Goal: Task Accomplishment & Management: Use online tool/utility

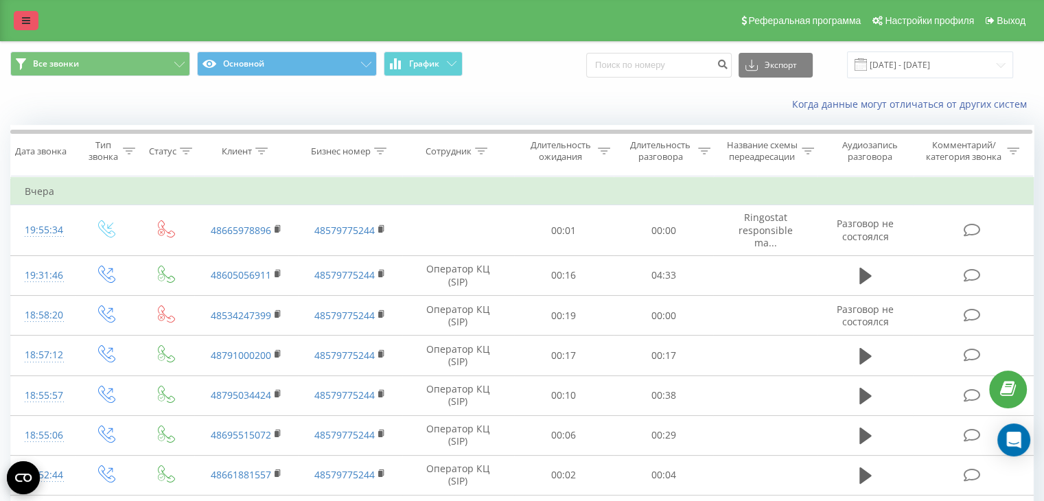
click at [28, 28] on link at bounding box center [26, 20] width 25 height 19
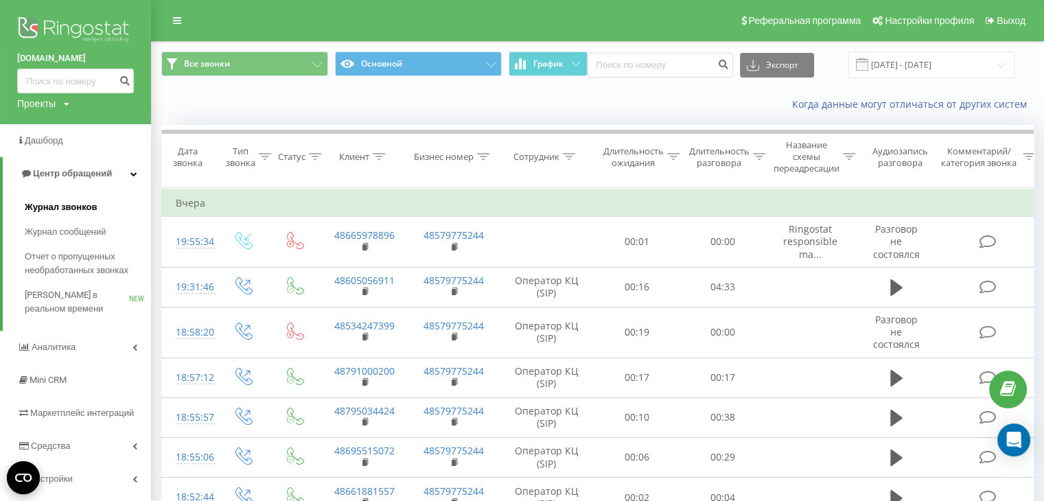
click at [49, 209] on span "Журнал звонков" at bounding box center [61, 207] width 72 height 14
